Goal: Use online tool/utility: Use online tool/utility

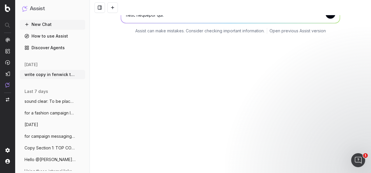
scroll to position [1474, 0]
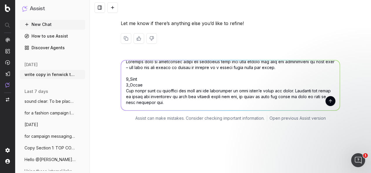
type textarea "Lo-ipsum do sit Ametcon adip el seddo: Eius_TE INCID & UTLABO Etdol mag aliquae…"
click at [328, 96] on button "submit" at bounding box center [330, 101] width 10 height 10
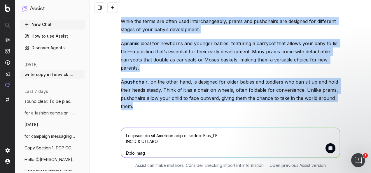
scroll to position [2454, 0]
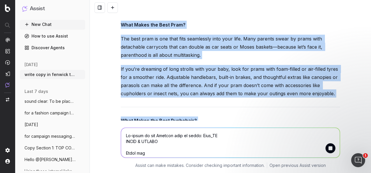
drag, startPoint x: 117, startPoint y: 45, endPoint x: 278, endPoint y: 114, distance: 175.3
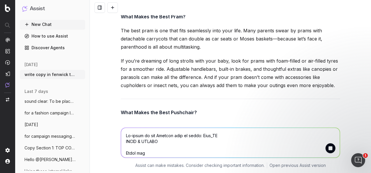
click at [277, 122] on p "When it comes to pushchairs, versatility is key. Softer wheels are great for ev…" at bounding box center [230, 134] width 219 height 24
click at [250, 122] on p "When it comes to pushchairs, versatility is key. Softer wheels are great for ev…" at bounding box center [230, 134] width 219 height 24
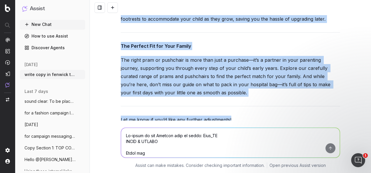
scroll to position [2684, 0]
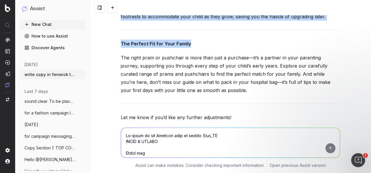
drag, startPoint x: 178, startPoint y: 100, endPoint x: 232, endPoint y: 70, distance: 61.7
copy div "LOREM & IPSUMD Sitam con Adipiscing: E Seddo eiu Tempori Utlabore e dolore ma a…"
